Goal: Contribute content: Add original content to the website for others to see

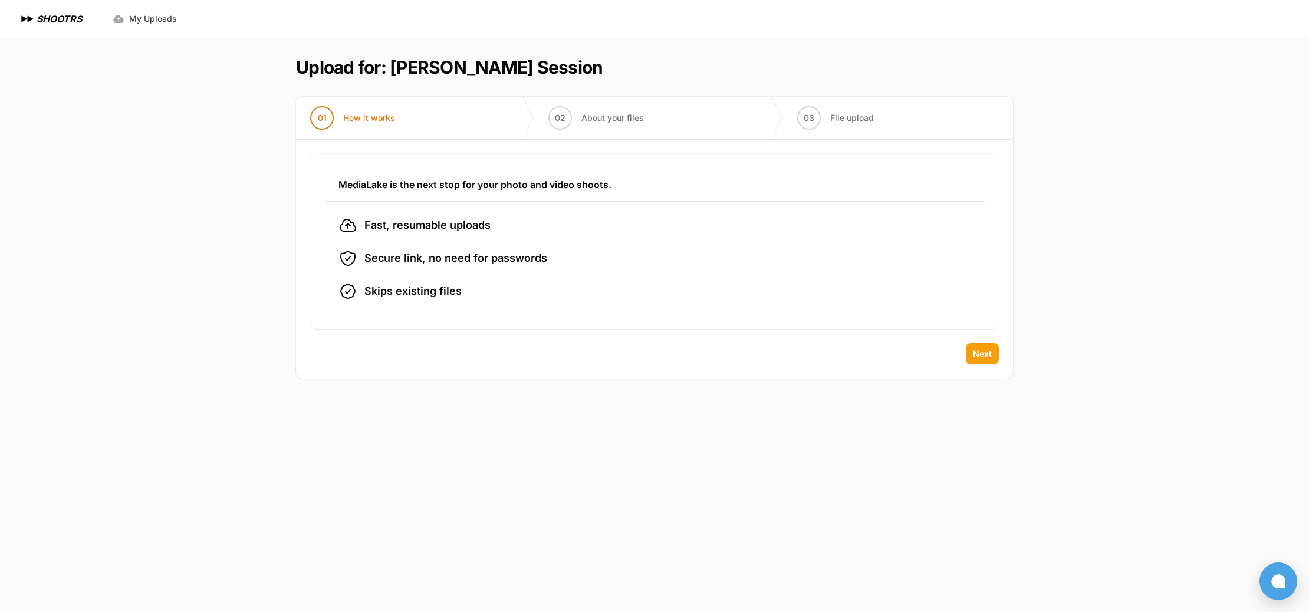
click at [996, 355] on button "Next" at bounding box center [982, 353] width 33 height 21
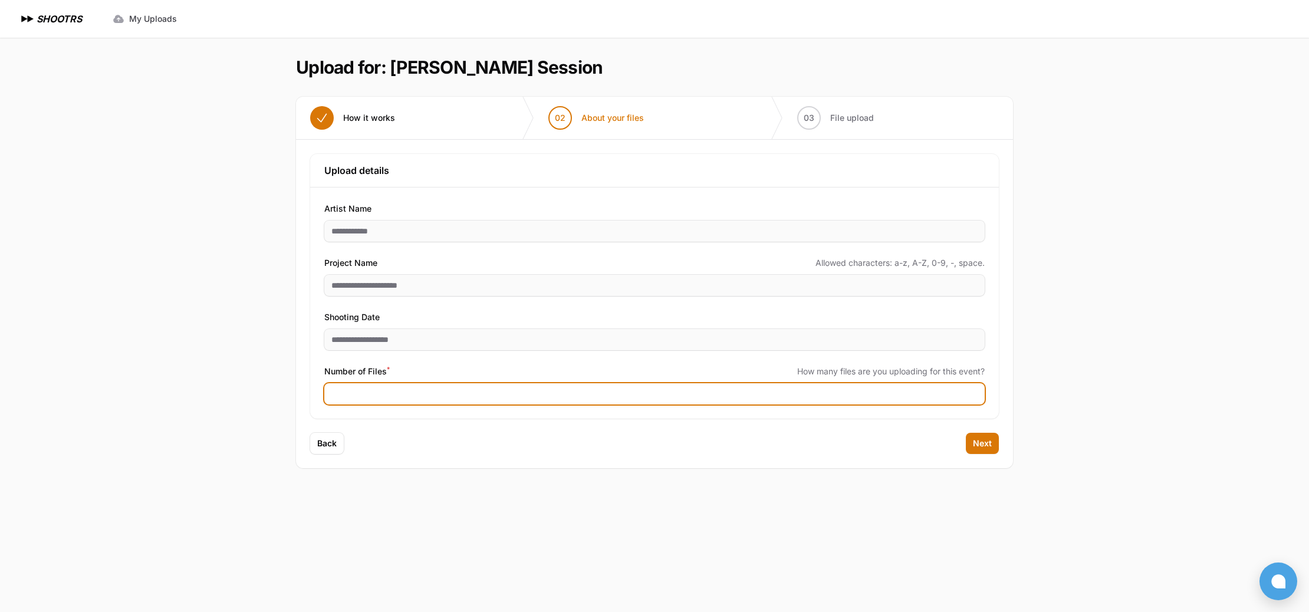
click at [390, 392] on input "Number of Files *" at bounding box center [654, 393] width 660 height 21
type input "***"
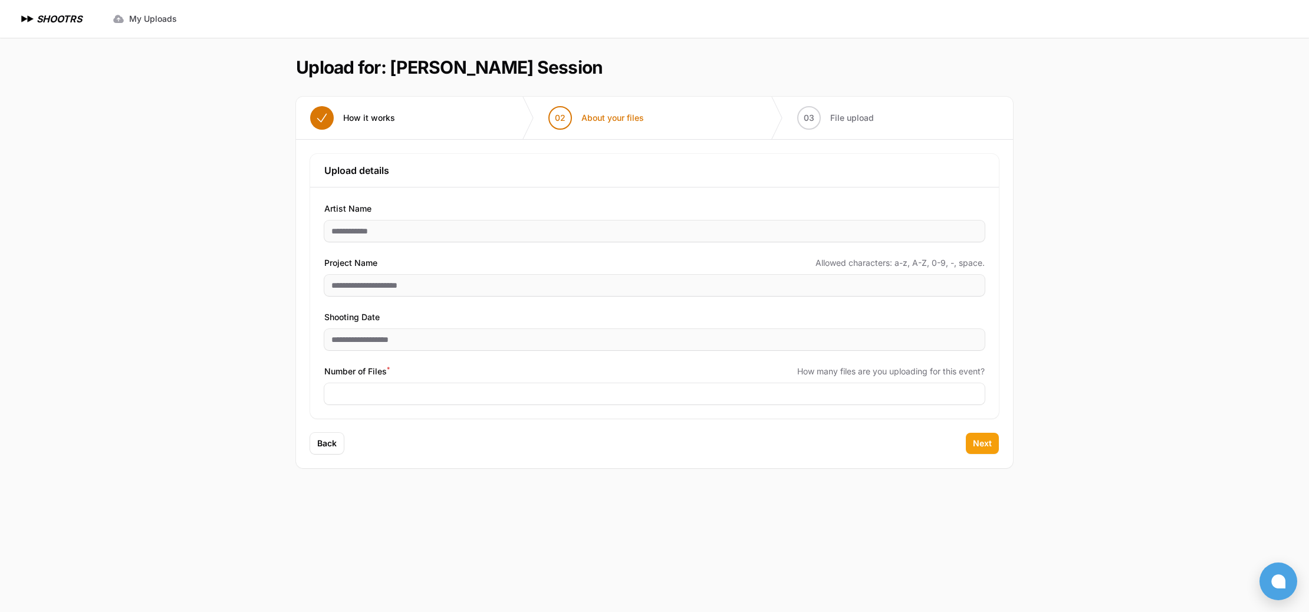
click at [978, 443] on span "Next" at bounding box center [982, 444] width 19 height 12
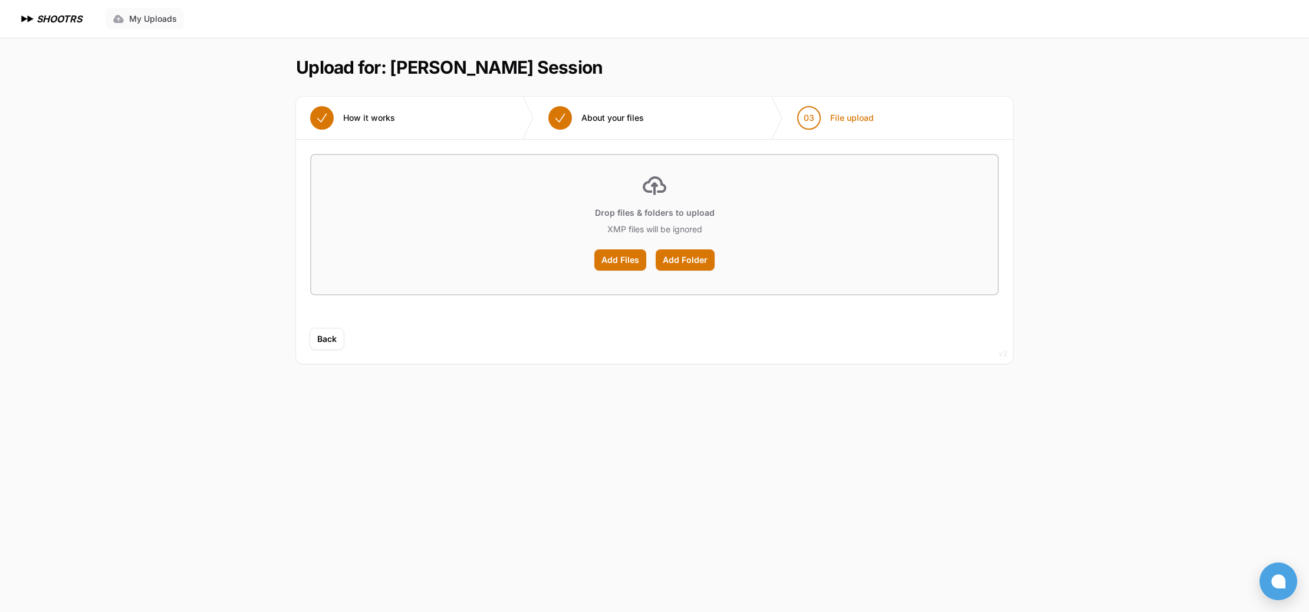
click at [163, 20] on span "My Uploads" at bounding box center [153, 19] width 48 height 12
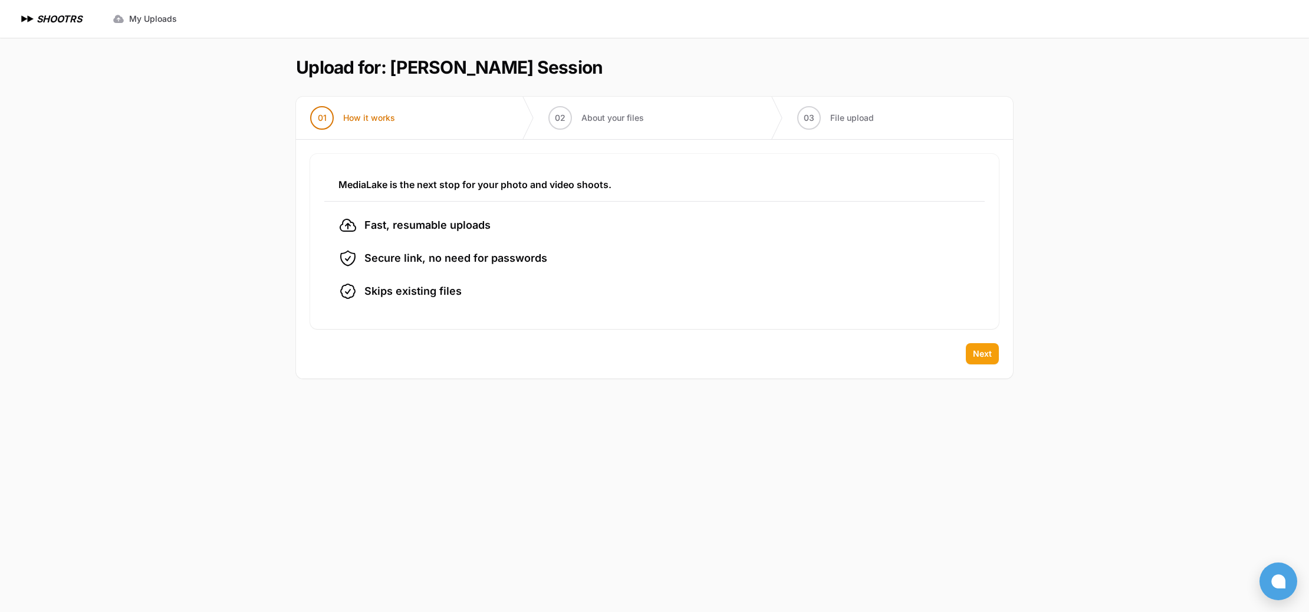
click at [976, 355] on span "Next" at bounding box center [982, 354] width 19 height 12
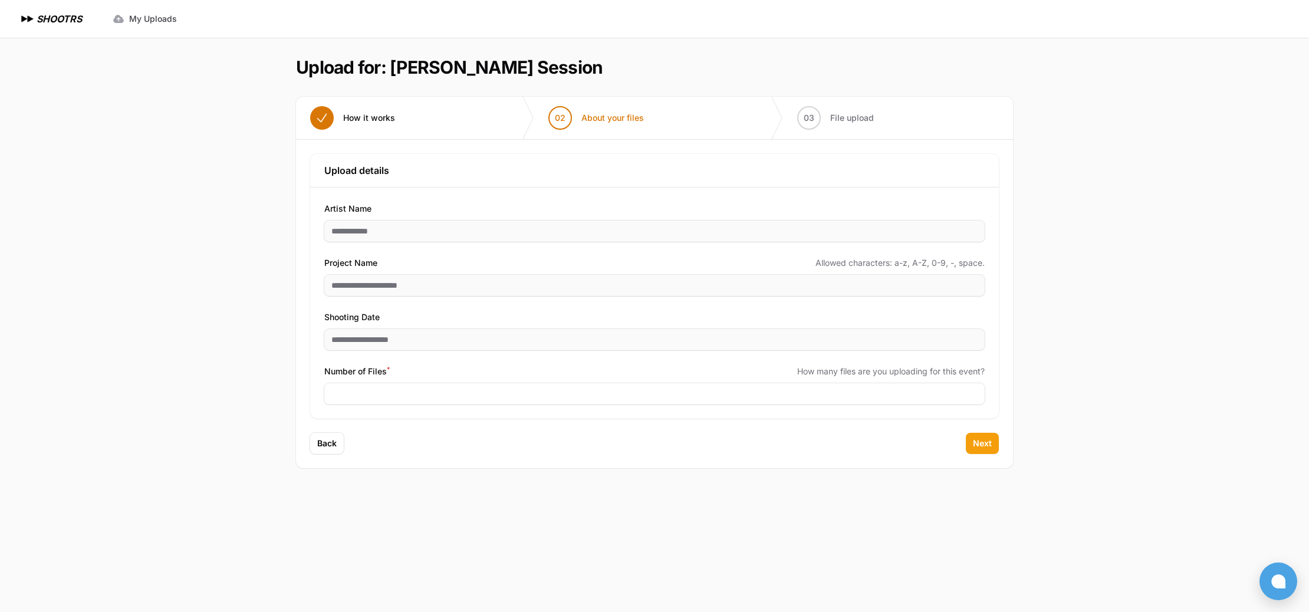
click at [984, 446] on span "Next" at bounding box center [982, 444] width 19 height 12
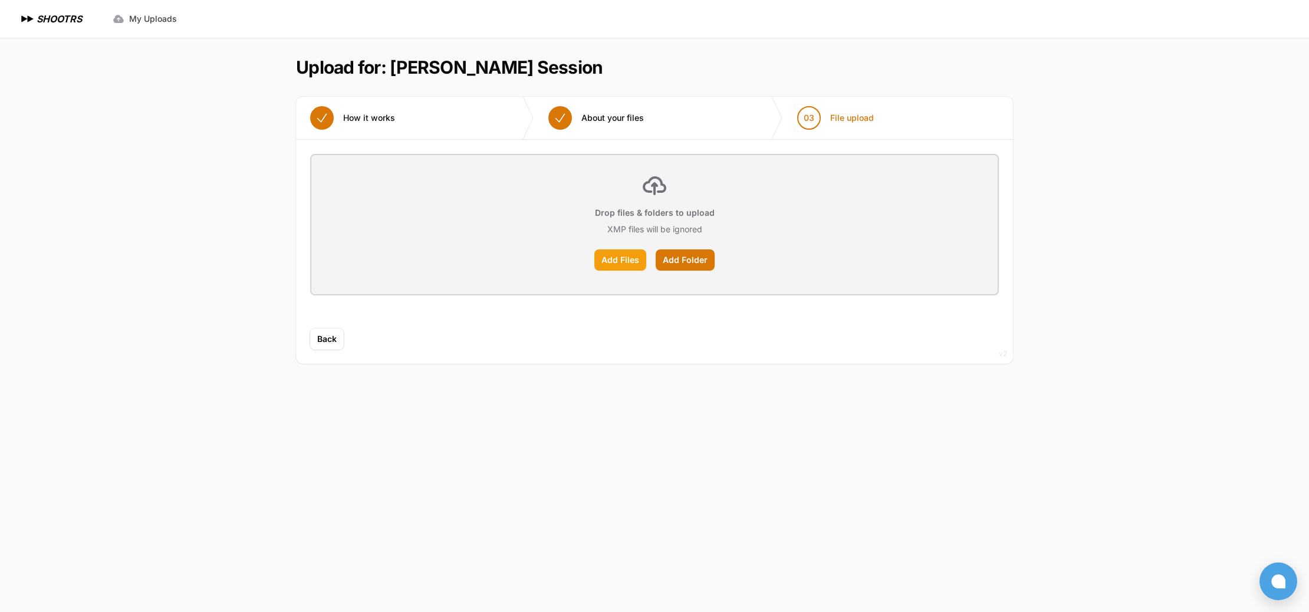
click at [619, 257] on label "Add Files" at bounding box center [620, 259] width 52 height 21
click at [0, 0] on input "Add Files" at bounding box center [0, 0] width 0 height 0
click at [685, 264] on label "Add Folder" at bounding box center [685, 259] width 59 height 21
click at [0, 0] on input "Add Folder" at bounding box center [0, 0] width 0 height 0
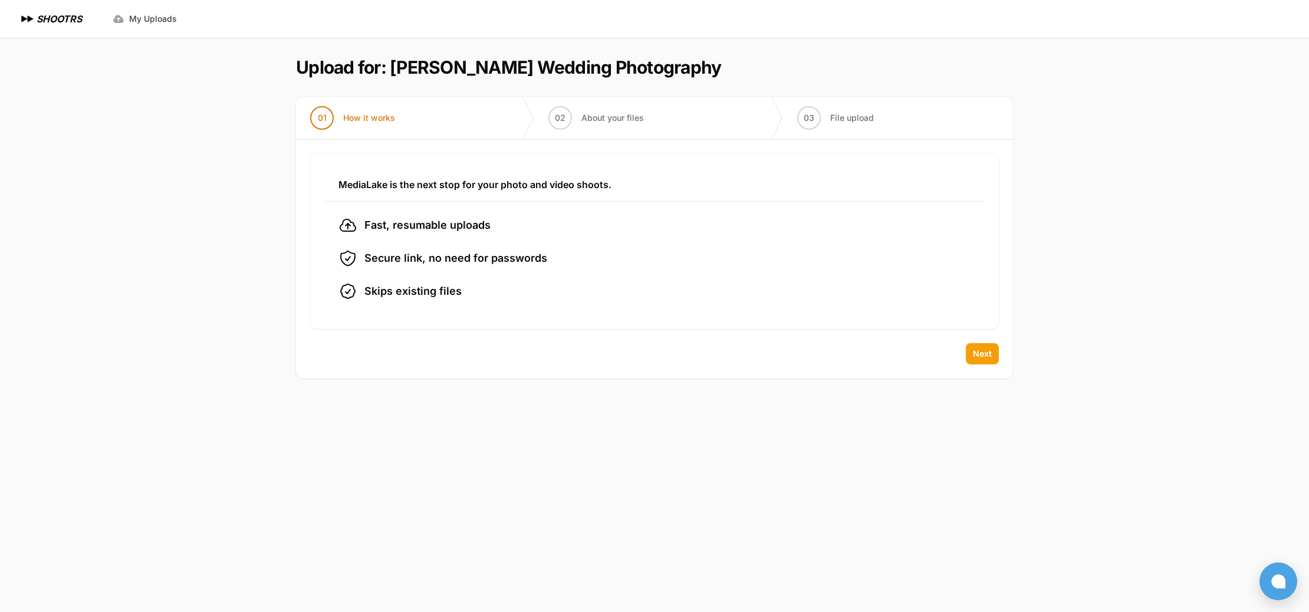
click at [978, 353] on span "Next" at bounding box center [982, 354] width 19 height 12
type input "**********"
click at [974, 349] on span "Next" at bounding box center [982, 354] width 19 height 12
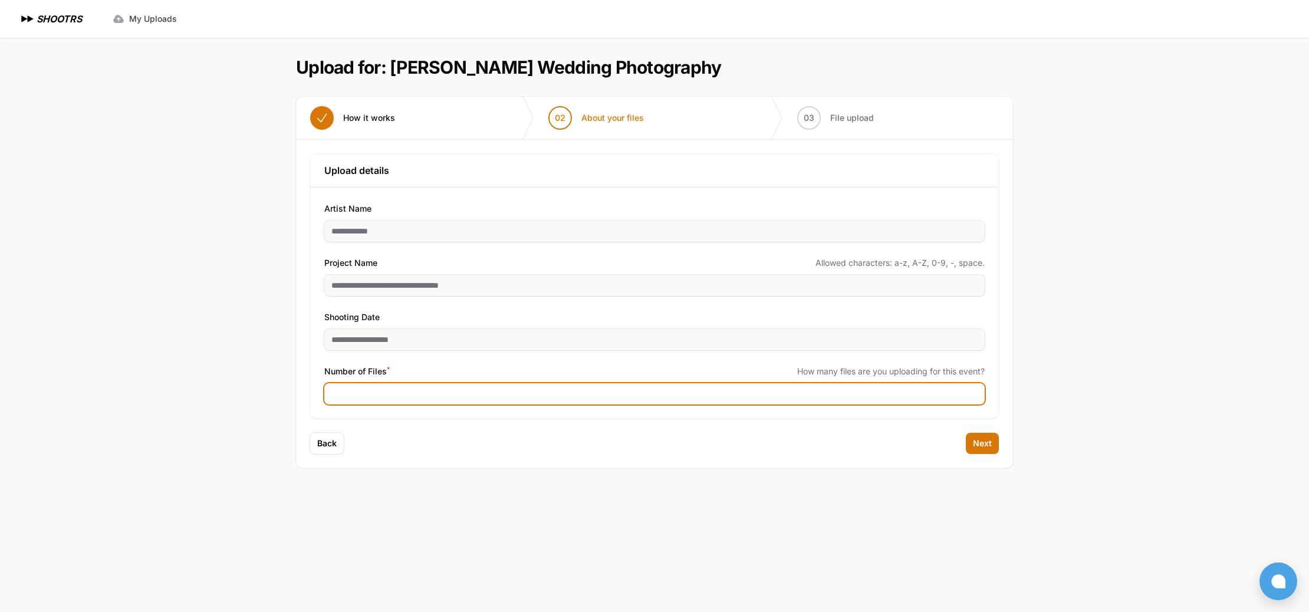
click at [802, 393] on input "Number of Files *" at bounding box center [654, 393] width 660 height 21
type input "****"
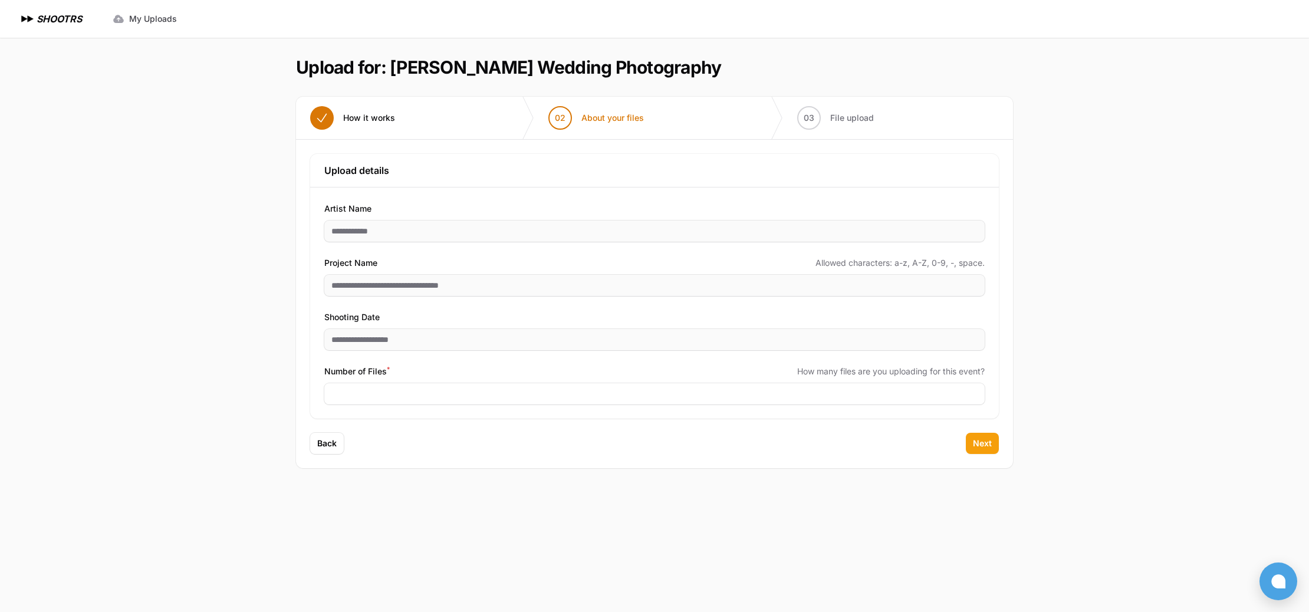
click at [988, 438] on span "Next" at bounding box center [982, 444] width 19 height 12
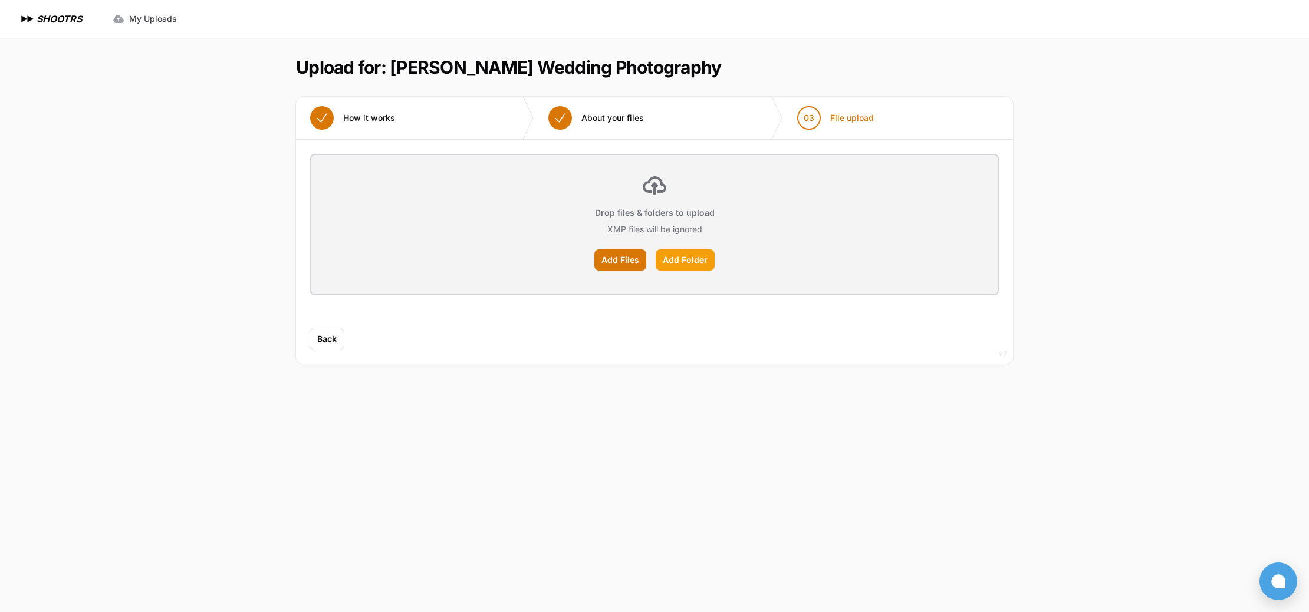
click at [689, 262] on label "Add Folder" at bounding box center [685, 259] width 59 height 21
click at [0, 0] on input "Add Folder" at bounding box center [0, 0] width 0 height 0
click at [1281, 22] on icon "button" at bounding box center [1284, 25] width 6 height 6
